Goal: Navigation & Orientation: Find specific page/section

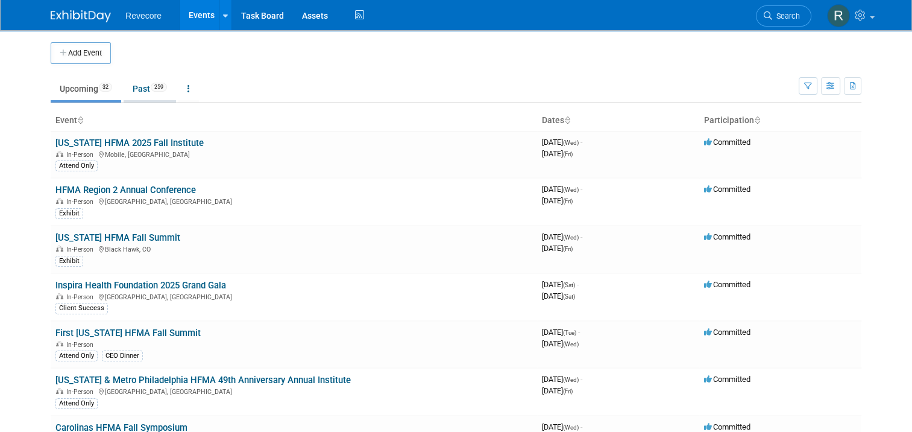
click at [136, 84] on link "Past 259" at bounding box center [150, 88] width 52 height 23
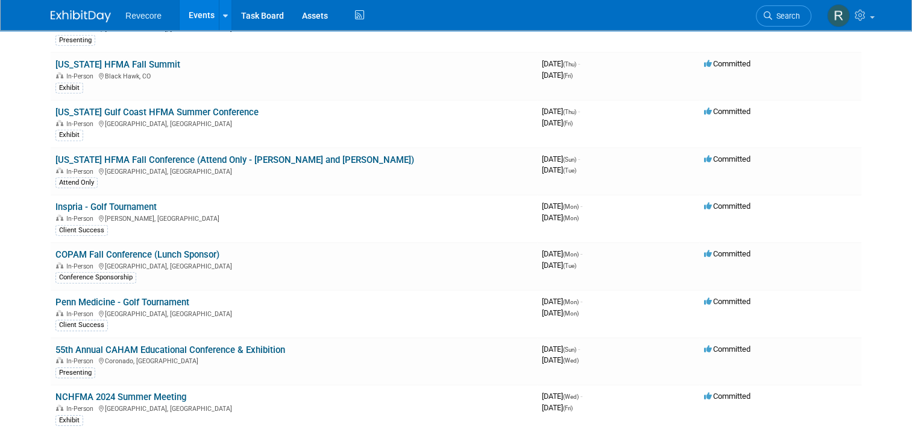
scroll to position [2404, 0]
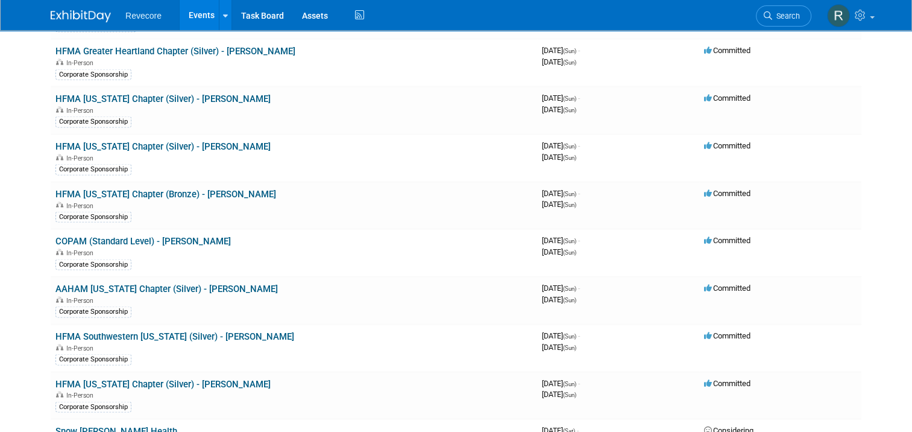
click at [195, 20] on link "Events" at bounding box center [202, 15] width 44 height 30
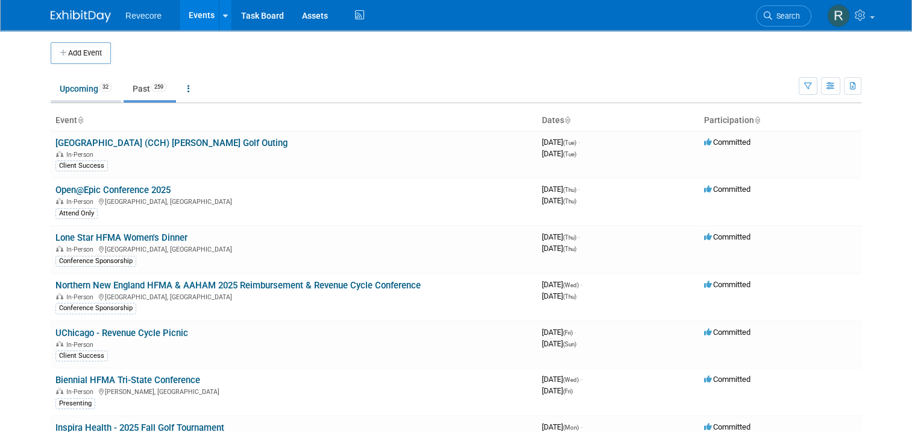
click at [69, 87] on link "Upcoming 32" at bounding box center [86, 88] width 71 height 23
